Goal: Task Accomplishment & Management: Use online tool/utility

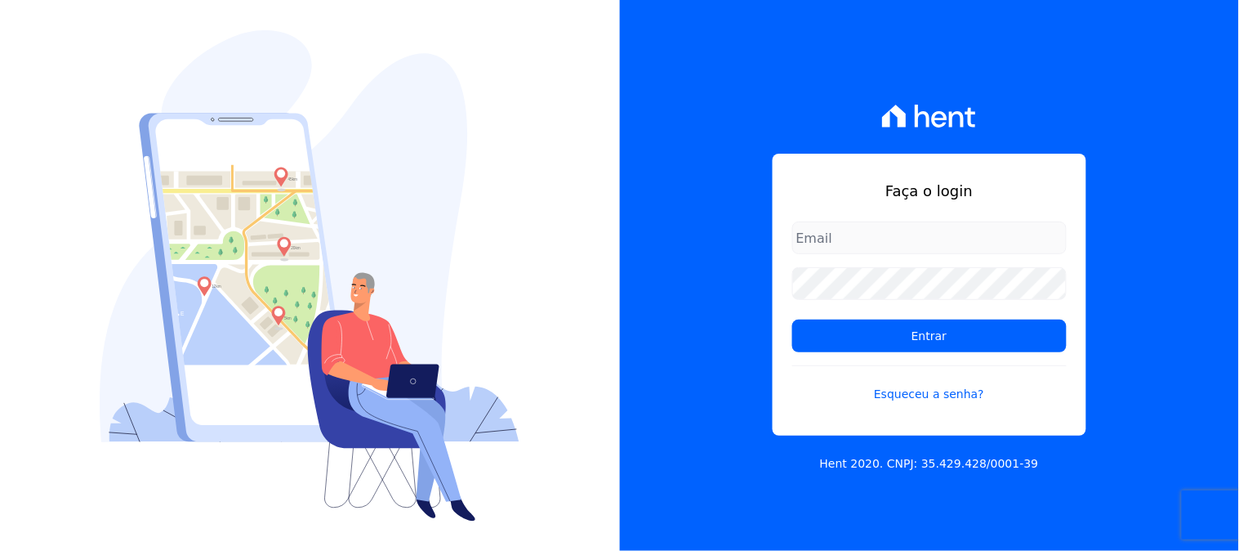
click at [835, 230] on input "email" at bounding box center [930, 237] width 275 height 33
type input "contasareceber@ka.com.br"
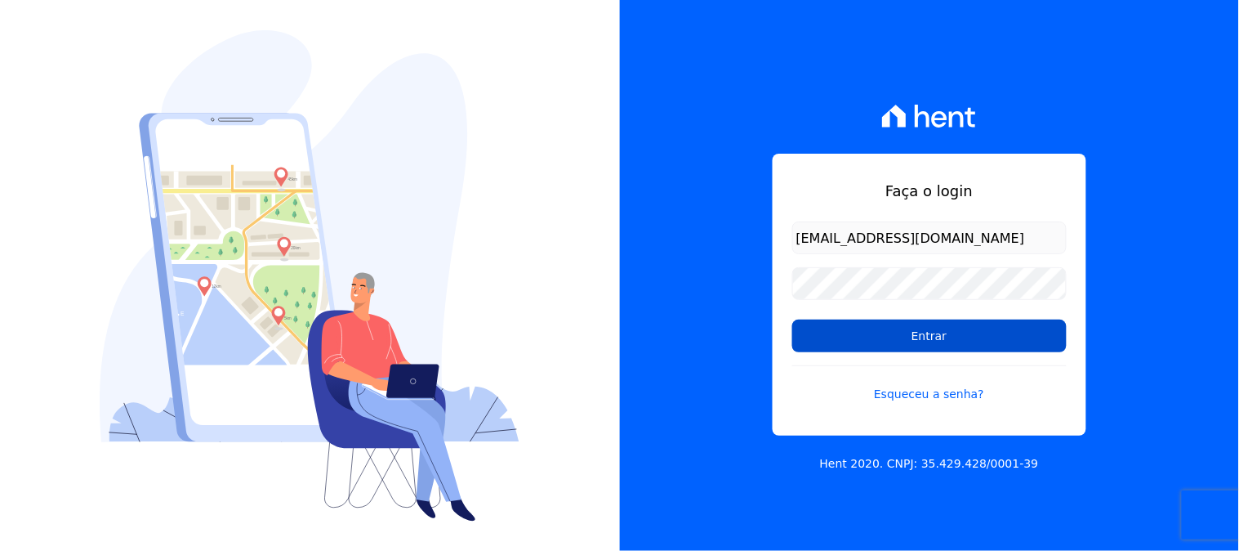
click at [854, 332] on input "Entrar" at bounding box center [930, 335] width 275 height 33
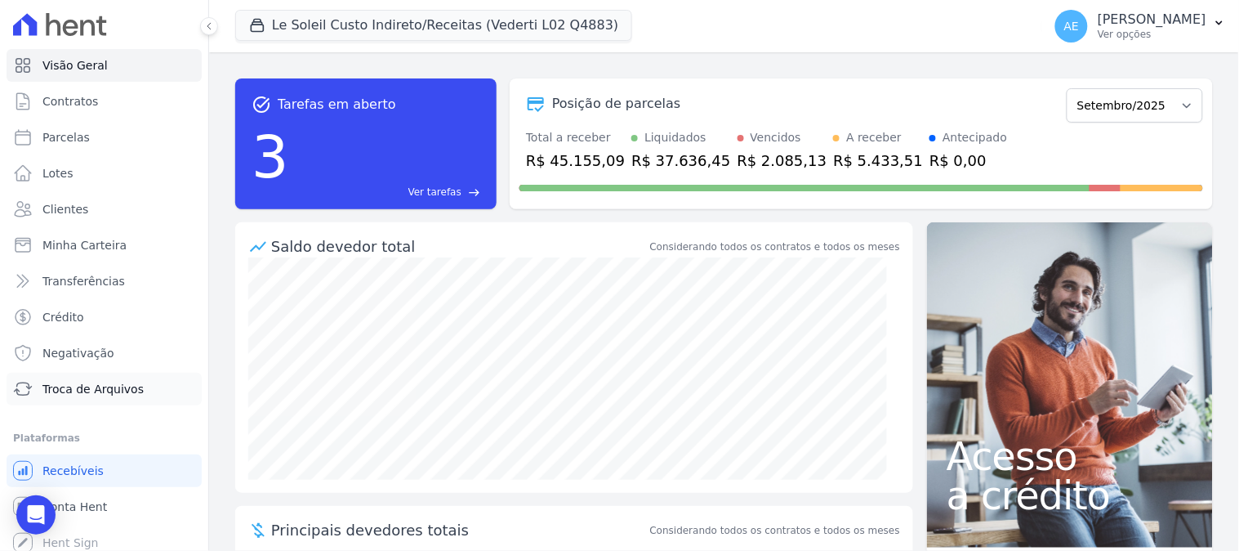
click at [100, 377] on link "Troca de Arquivos" at bounding box center [104, 389] width 195 height 33
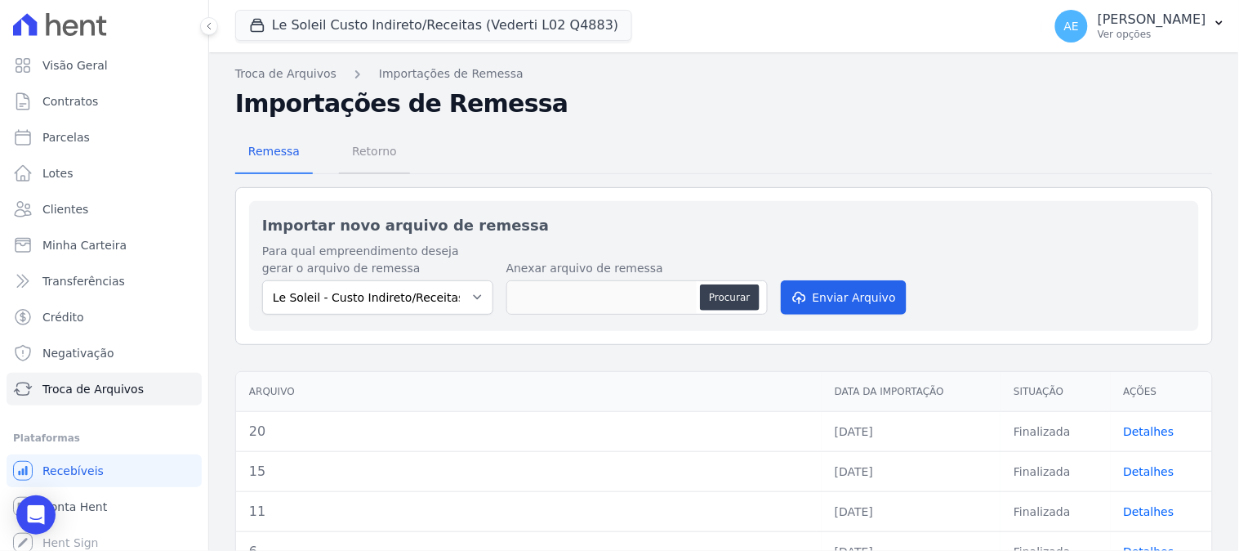
click at [373, 155] on span "Retorno" at bounding box center [374, 151] width 65 height 33
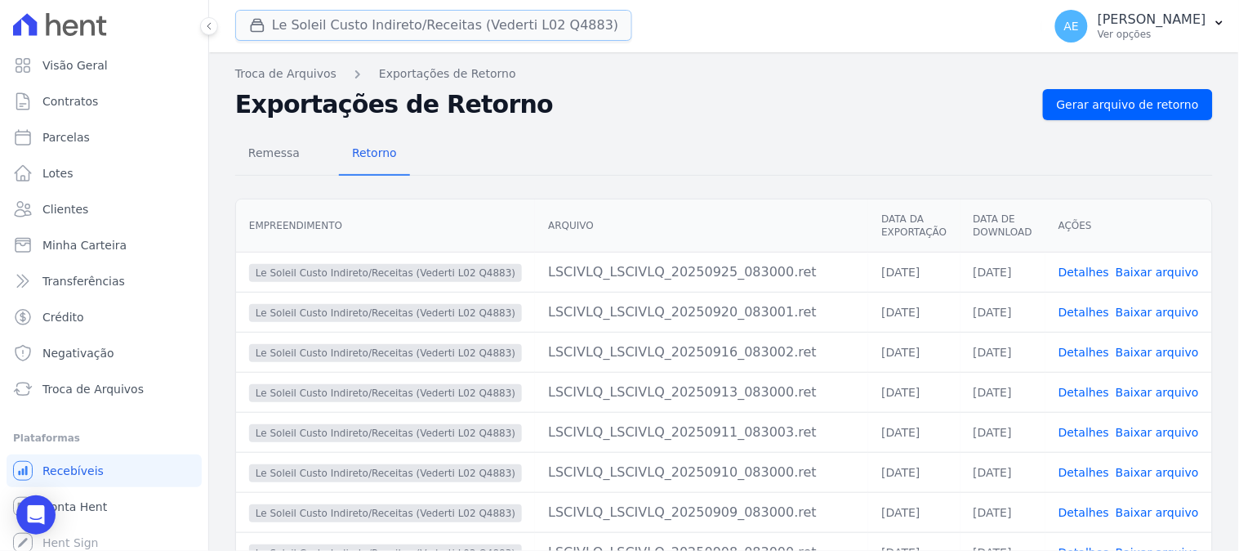
click at [379, 14] on button "Le Soleil Custo Indireto/Receitas (Vederti L02 Q4883)" at bounding box center [433, 25] width 397 height 31
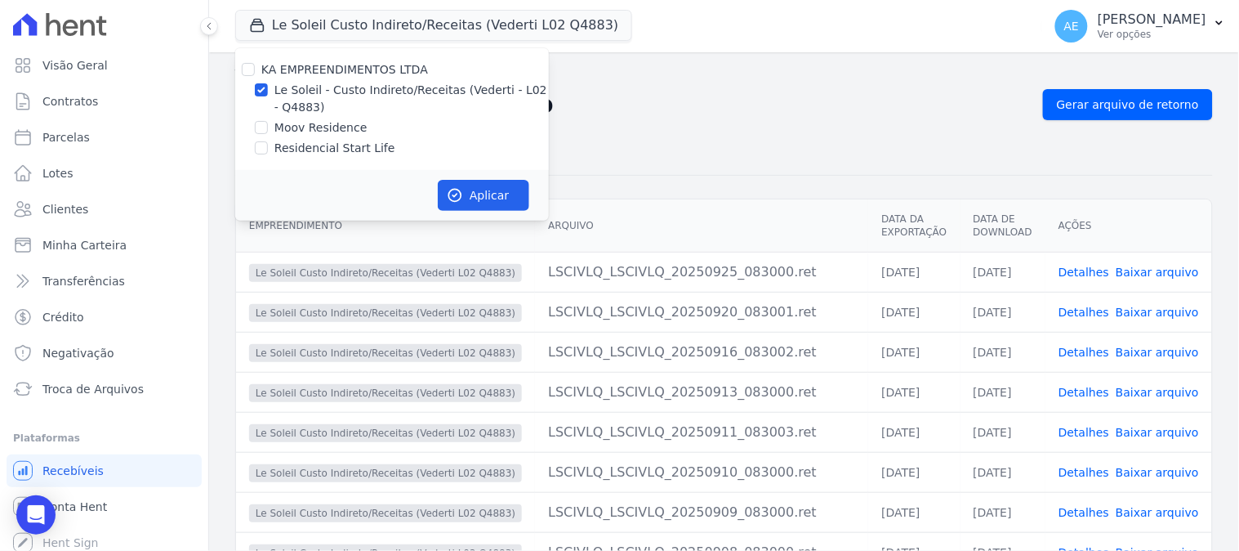
click at [287, 123] on label "Moov Residence" at bounding box center [321, 127] width 93 height 17
click at [268, 123] on input "Moov Residence" at bounding box center [261, 127] width 13 height 13
checkbox input "true"
click at [292, 107] on label "Le Soleil - Custo Indireto/Receitas (Vederti - L02 - Q4883)" at bounding box center [412, 99] width 275 height 34
click at [268, 96] on input "Le Soleil - Custo Indireto/Receitas (Vederti - L02 - Q4883)" at bounding box center [261, 89] width 13 height 13
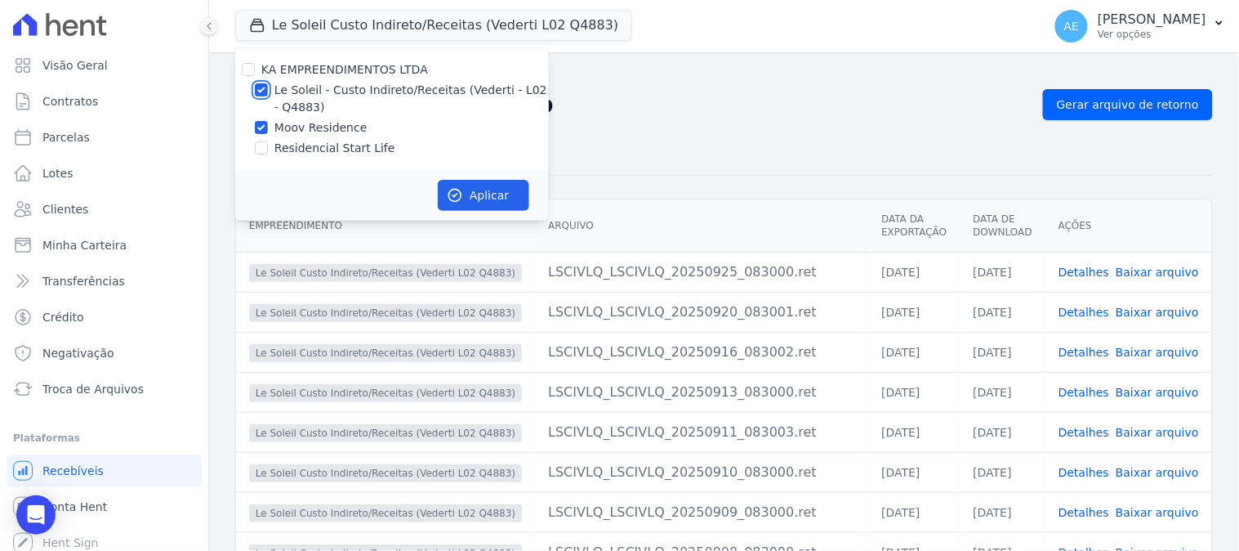
checkbox input "false"
click at [459, 194] on icon "button" at bounding box center [455, 195] width 16 height 16
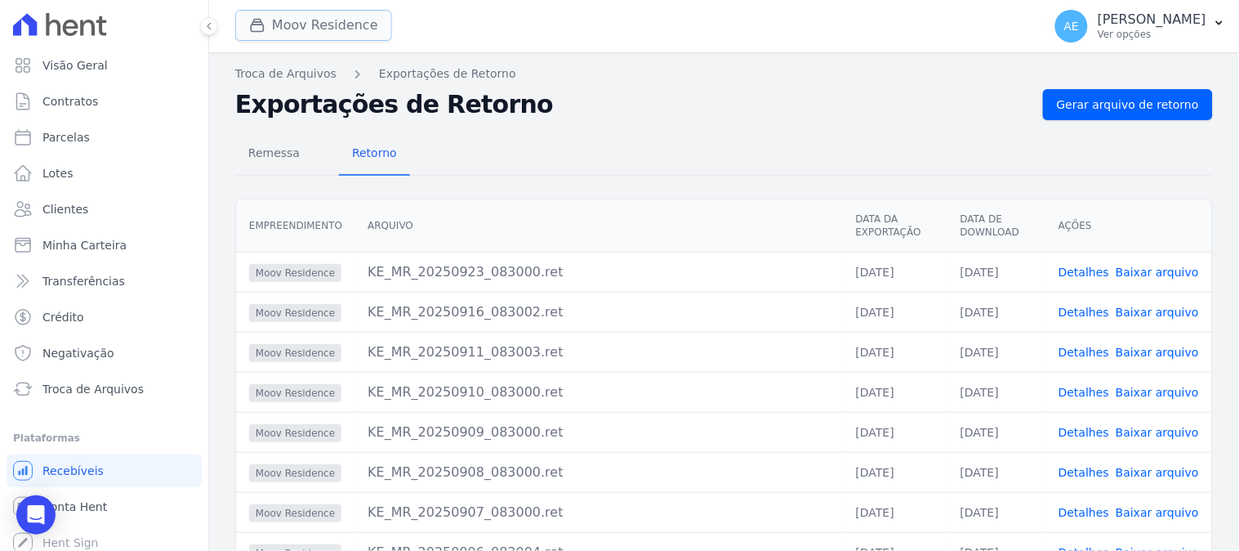
click at [263, 25] on icon "button" at bounding box center [258, 26] width 12 height 12
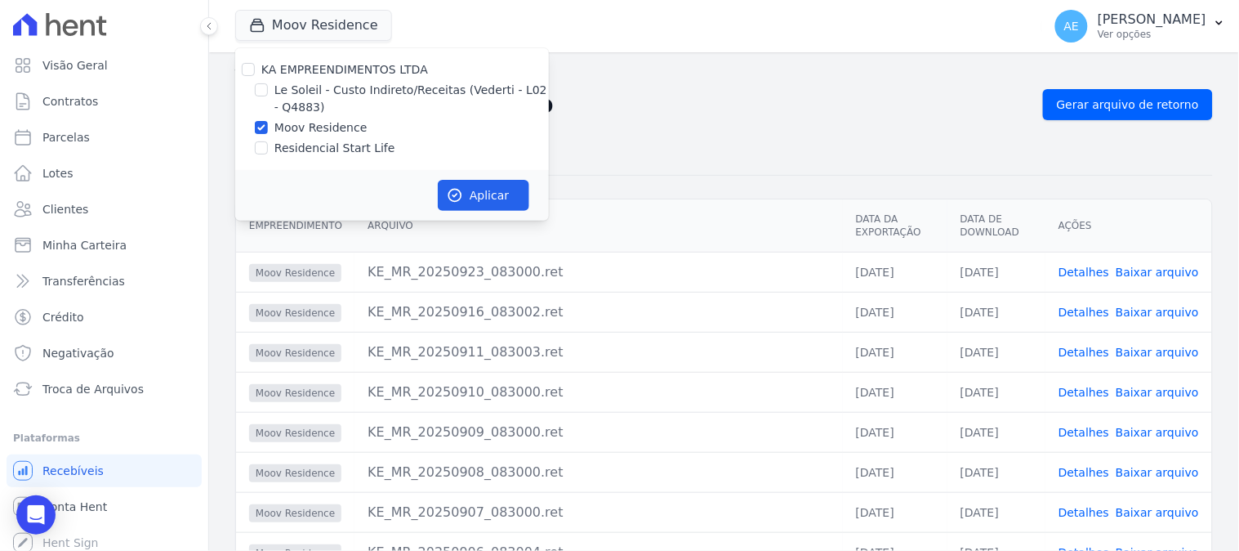
click at [284, 140] on label "Residencial Start Life" at bounding box center [335, 148] width 121 height 17
click at [268, 141] on input "Residencial Start Life" at bounding box center [261, 147] width 13 height 13
checkbox input "true"
click at [284, 127] on label "Moov Residence" at bounding box center [321, 127] width 93 height 17
click at [268, 127] on input "Moov Residence" at bounding box center [261, 127] width 13 height 13
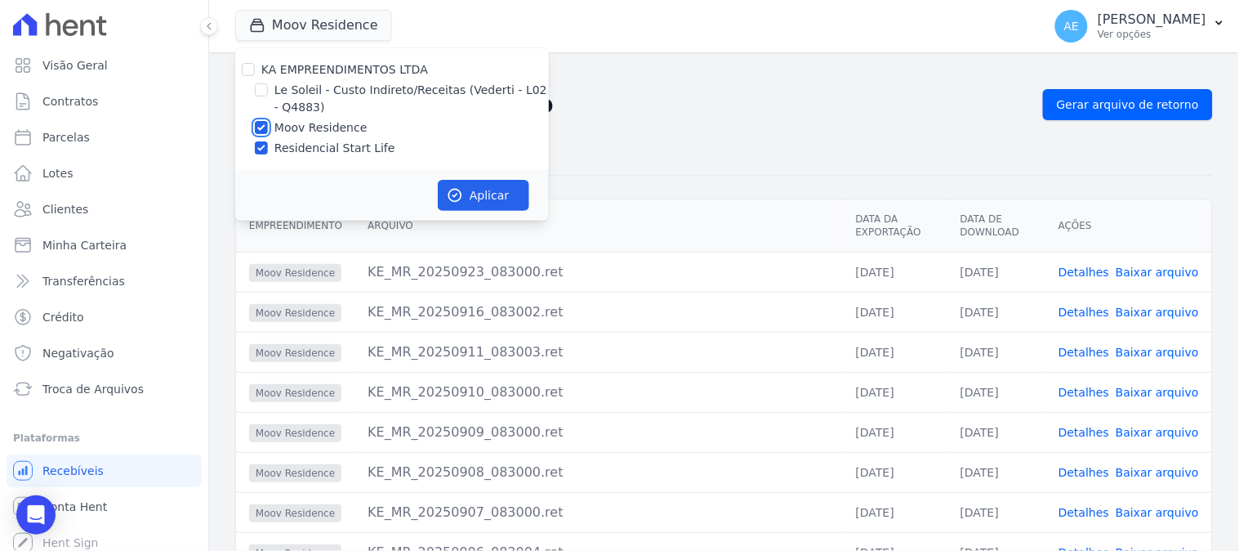
checkbox input "false"
click at [453, 205] on button "Aplicar" at bounding box center [484, 195] width 92 height 31
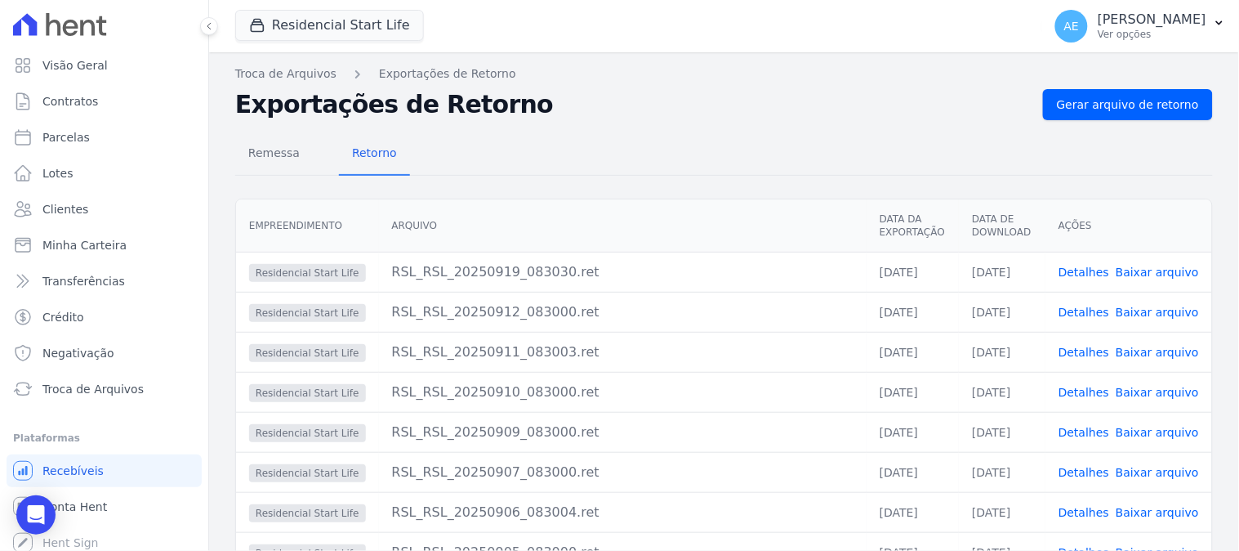
click at [581, 36] on div "Residencial Start Life KA EMPREENDIMENTOS LTDA Le Soleil - Custo Indireto/Recei…" at bounding box center [635, 26] width 801 height 54
